Goal: Task Accomplishment & Management: Complete application form

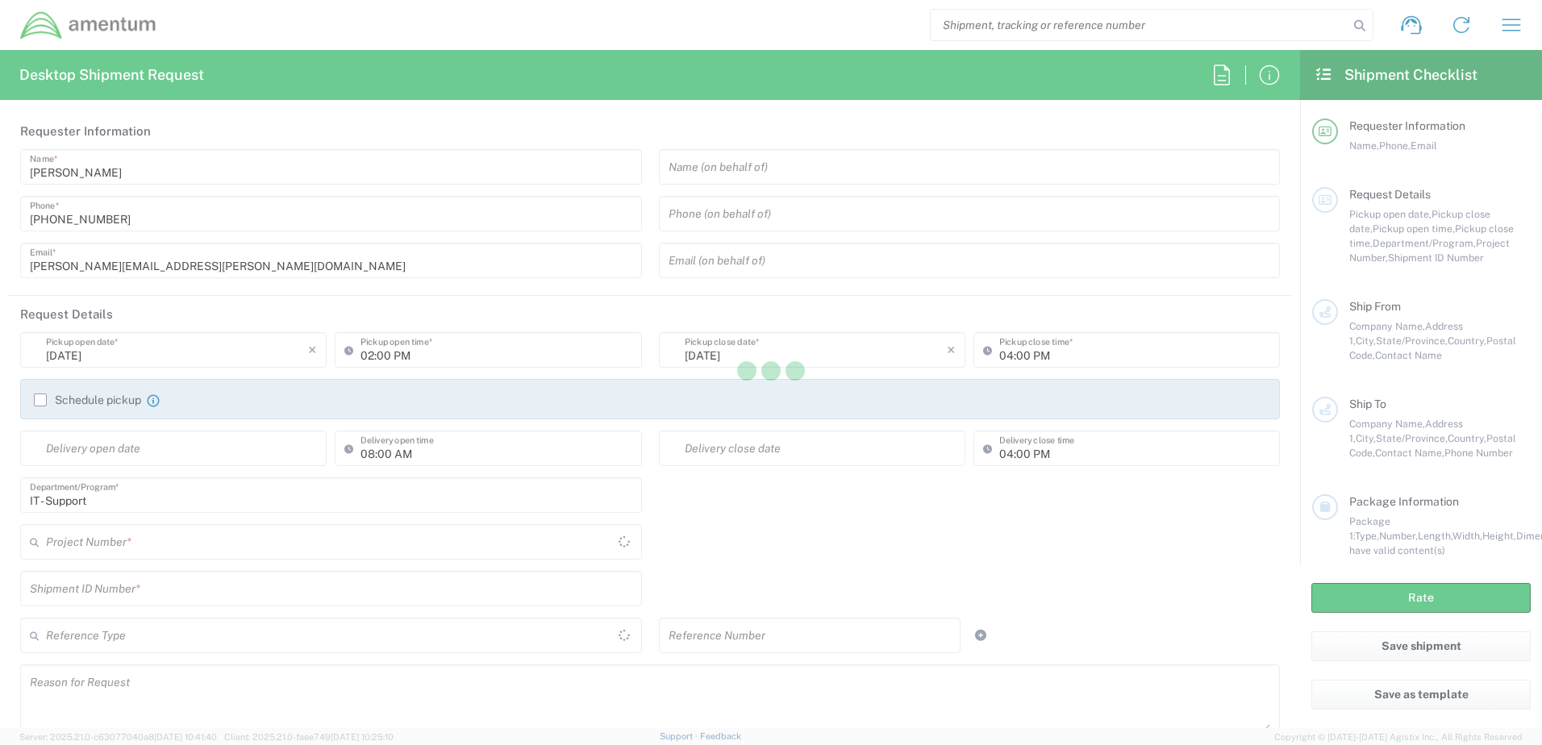
type input "[GEOGRAPHIC_DATA]"
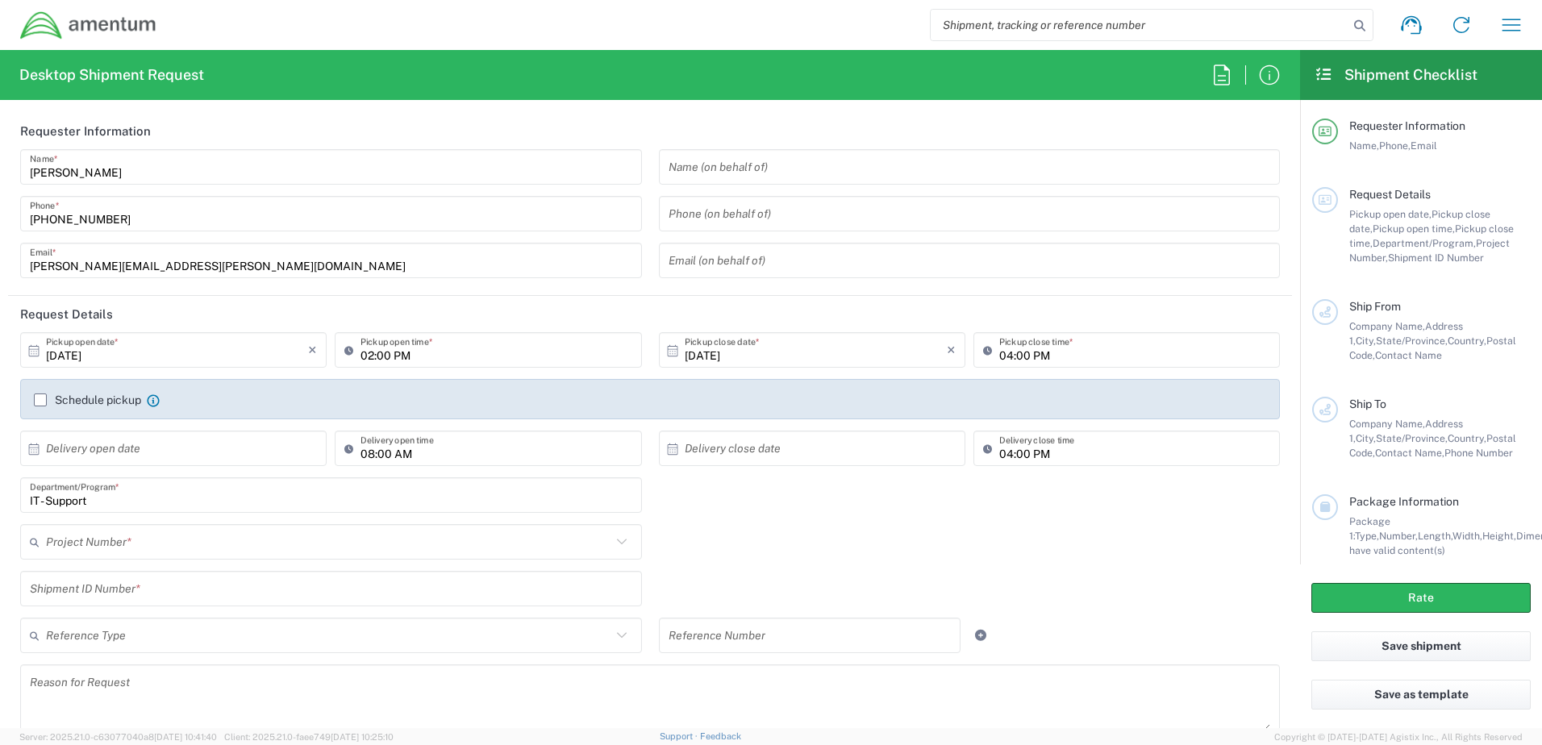
type input "IT - Support"
click at [194, 541] on input "IT - Support" at bounding box center [328, 542] width 565 height 28
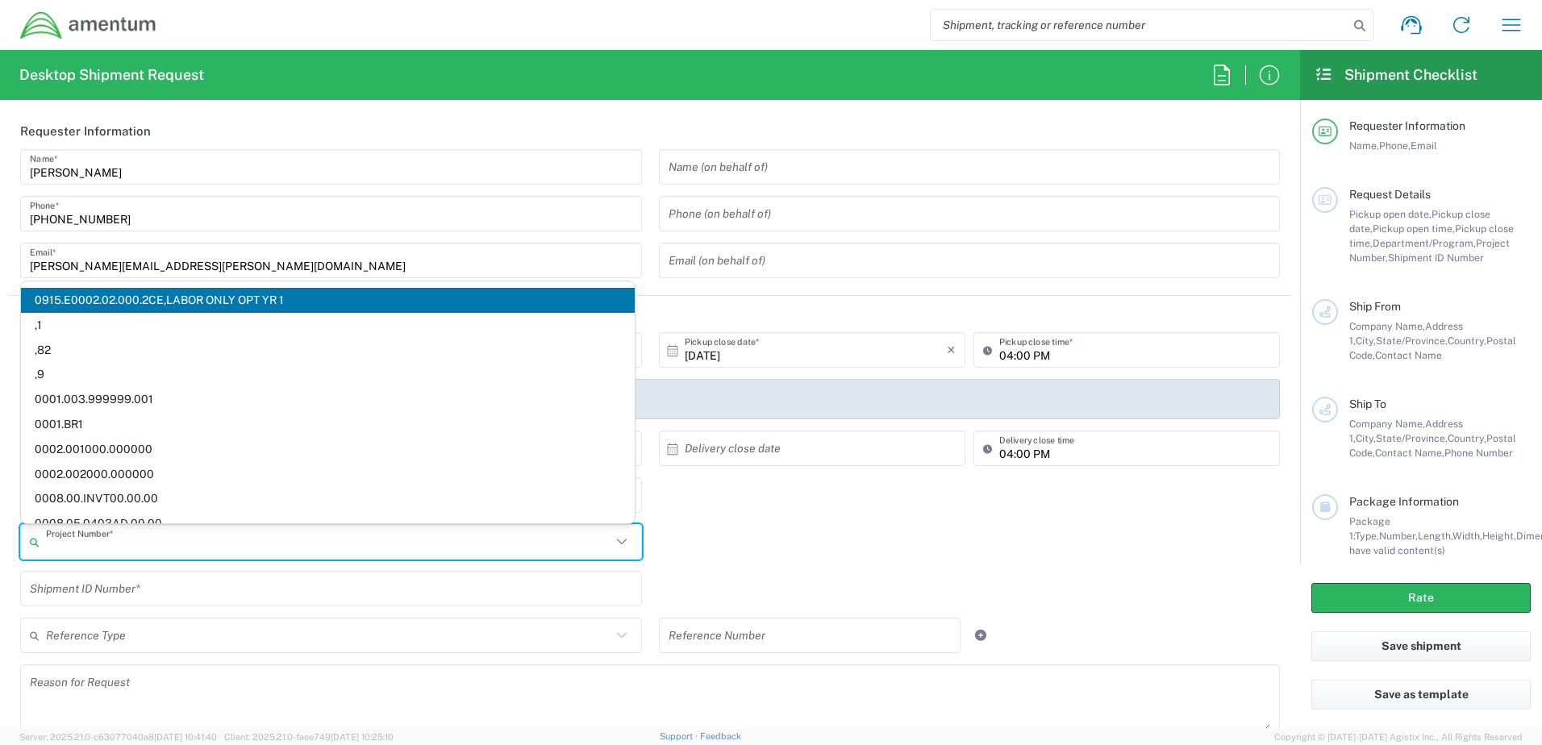
paste input "6093.7.000.PM.[PHONE_NUMBER]"
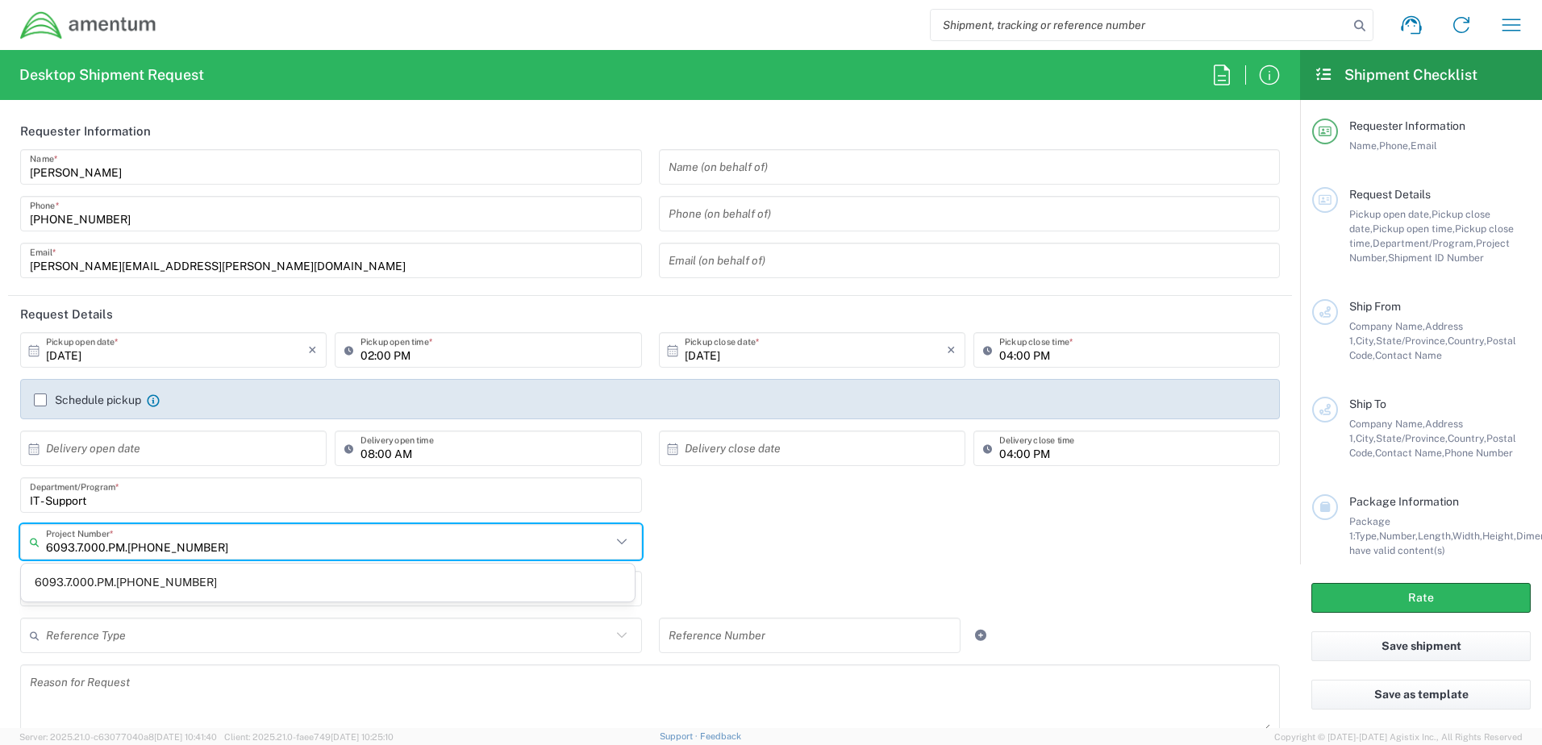
type input "6093.7.000.PM.[PHONE_NUMBER]"
